Goal: Information Seeking & Learning: Learn about a topic

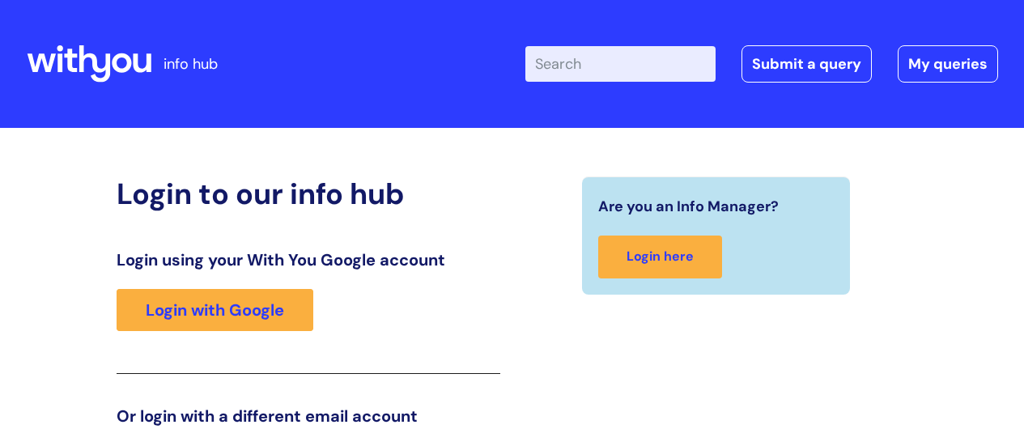
scroll to position [247, 0]
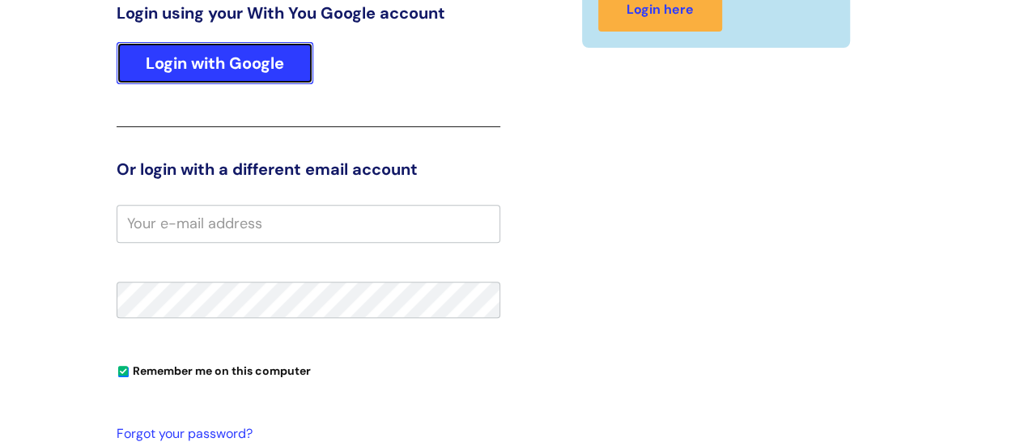
click at [230, 65] on link "Login with Google" at bounding box center [215, 63] width 197 height 42
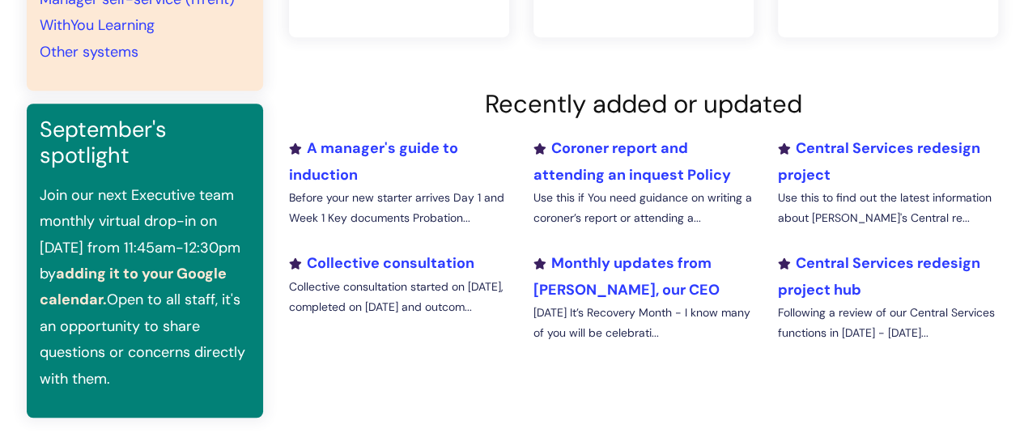
scroll to position [527, 0]
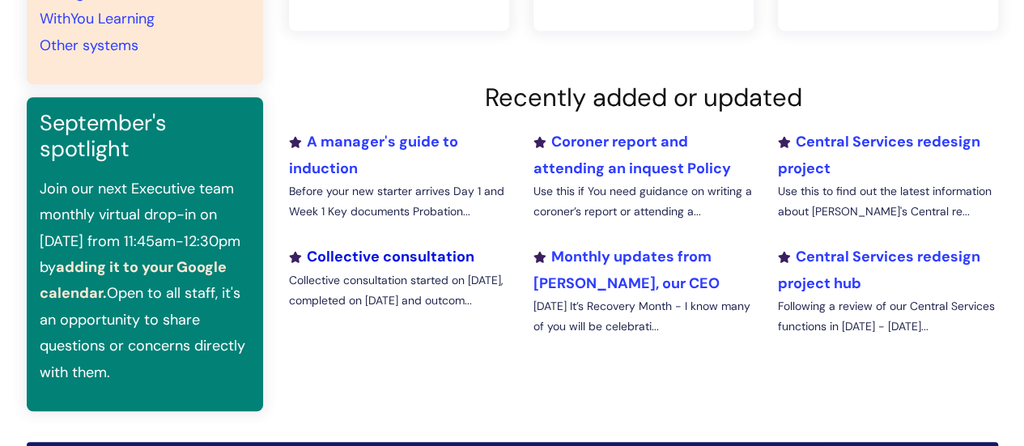
click at [425, 249] on link "Collective consultation" at bounding box center [381, 256] width 185 height 19
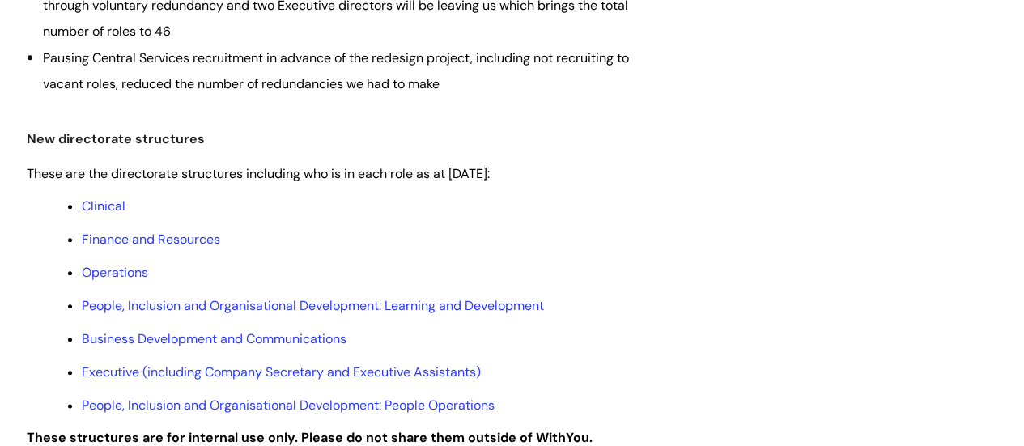
scroll to position [926, 0]
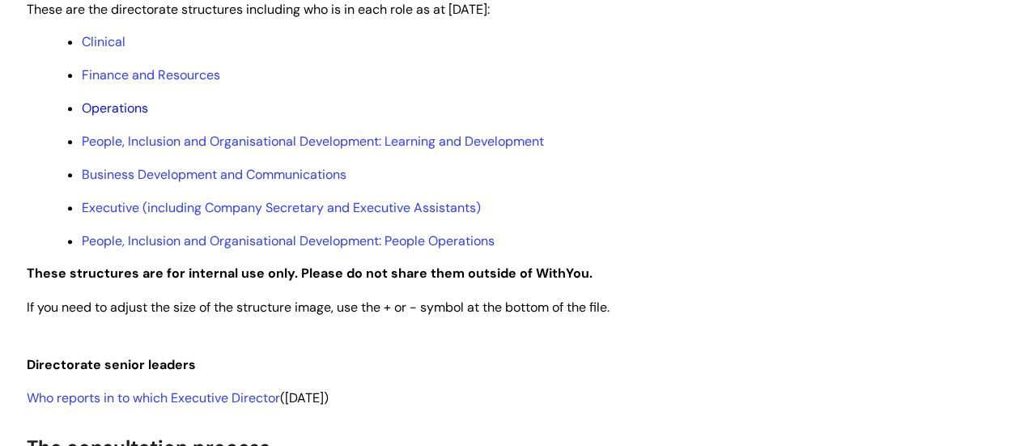
click at [141, 114] on link "Operations" at bounding box center [115, 108] width 66 height 17
